Goal: Obtain resource: Download file/media

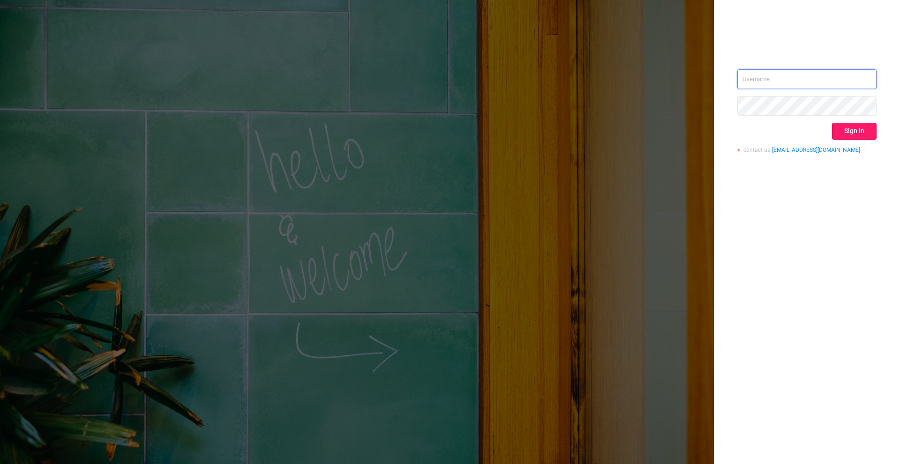
type input "[PERSON_NAME][EMAIL_ADDRESS][DOMAIN_NAME]"
click at [857, 128] on button "Sign in" at bounding box center [854, 131] width 45 height 17
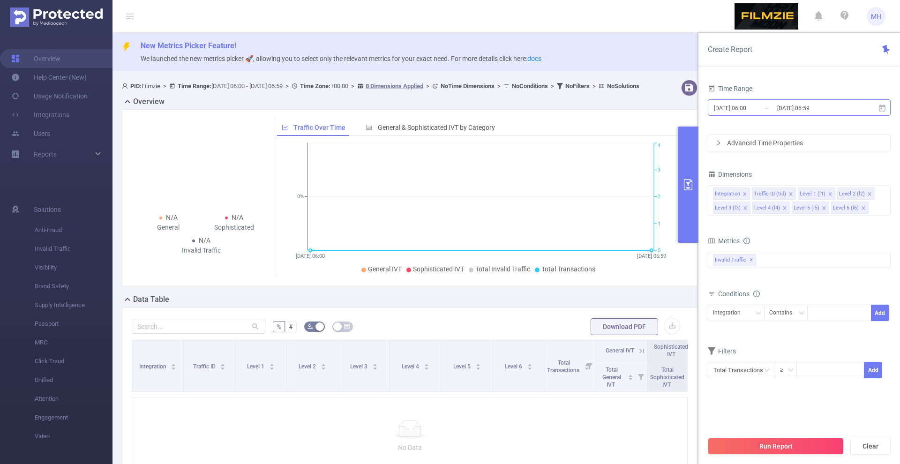
click at [722, 107] on input "[DATE] 06:00" at bounding box center [751, 108] width 76 height 13
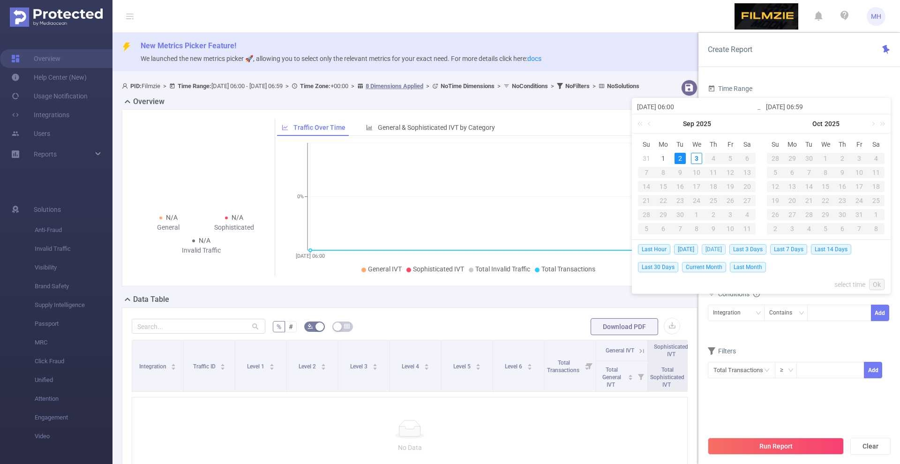
click at [710, 245] on span "[DATE]" at bounding box center [714, 249] width 24 height 10
type input "[DATE] 00:00"
type input "[DATE] 23:59"
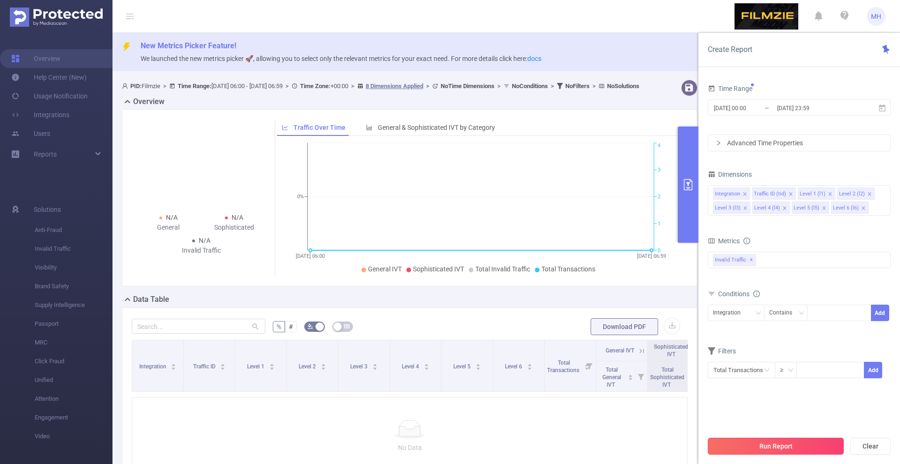
click at [758, 452] on button "Run Report" at bounding box center [776, 446] width 136 height 17
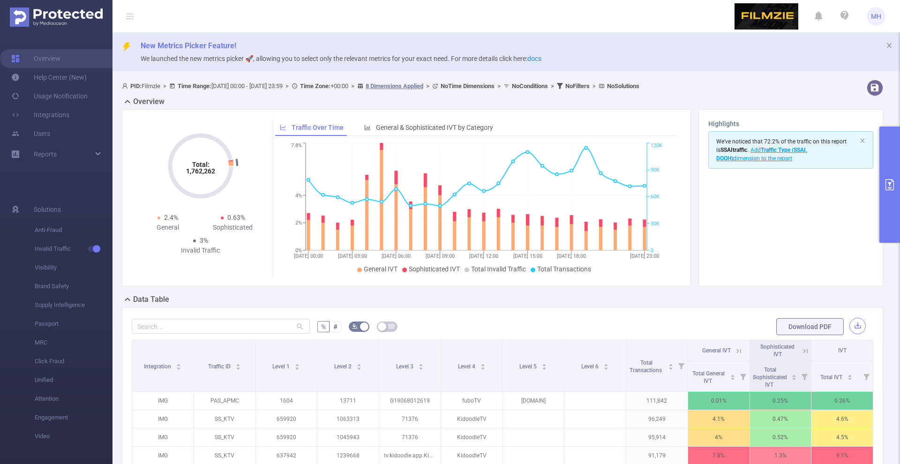
click at [857, 325] on button "button" at bounding box center [857, 326] width 16 height 16
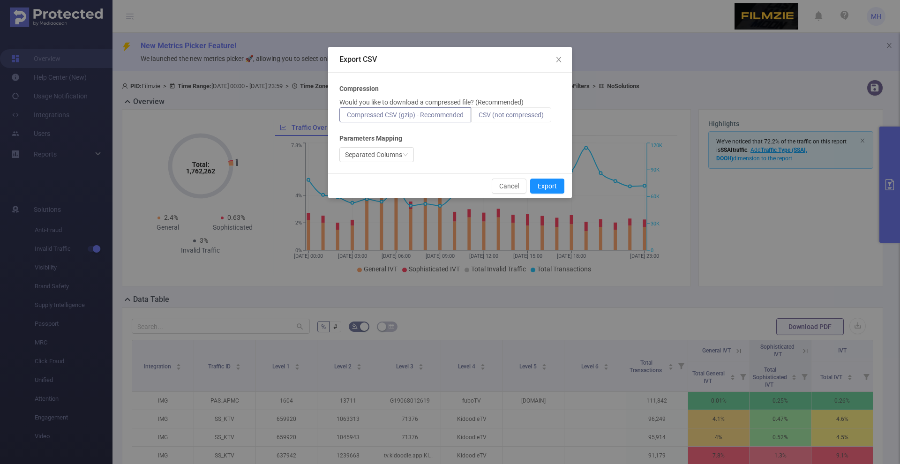
click at [508, 118] on span "CSV (not compressed)" at bounding box center [511, 114] width 65 height 7
click at [479, 117] on input "CSV (not compressed)" at bounding box center [479, 117] width 0 height 0
click at [538, 181] on button "Export" at bounding box center [547, 186] width 34 height 15
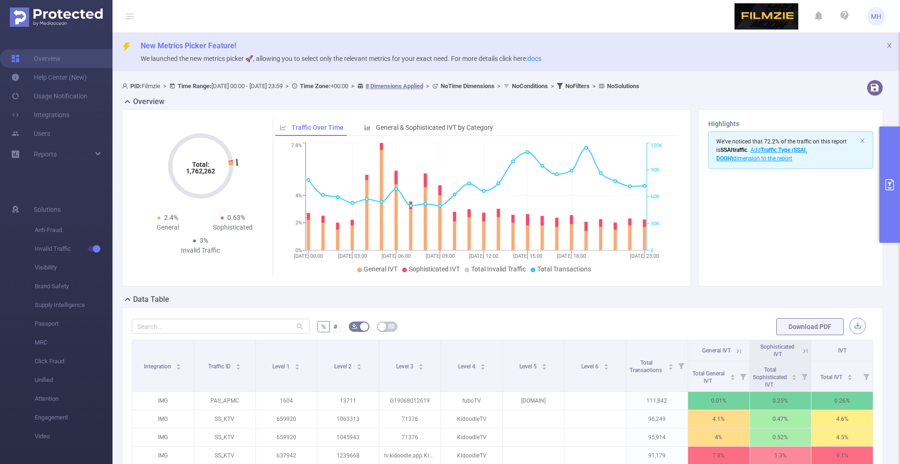
click at [858, 324] on button "button" at bounding box center [857, 326] width 16 height 16
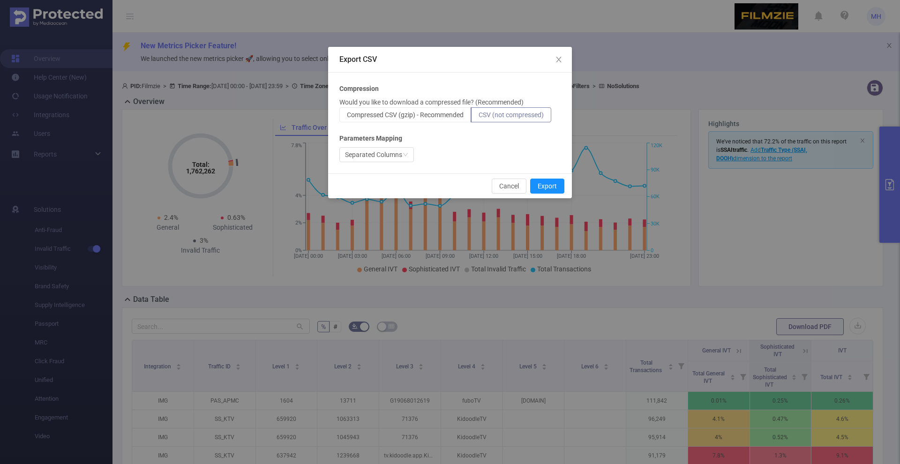
click at [740, 198] on div "Export CSV Compression Would you like to download a compressed file? (Recommend…" at bounding box center [450, 232] width 900 height 464
